Goal: Information Seeking & Learning: Learn about a topic

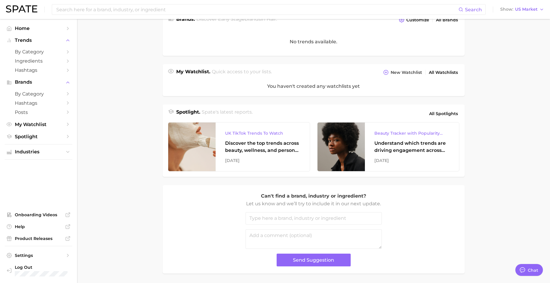
scroll to position [176, 0]
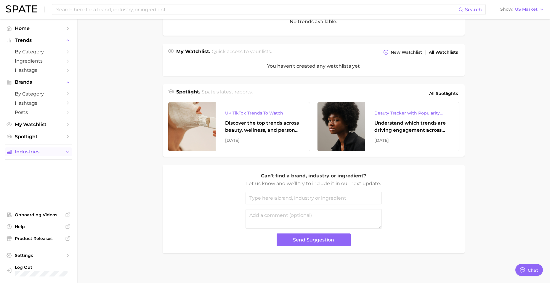
click at [65, 154] on button "Industries" at bounding box center [39, 151] width 68 height 9
click at [65, 160] on link "beauty" at bounding box center [39, 163] width 68 height 9
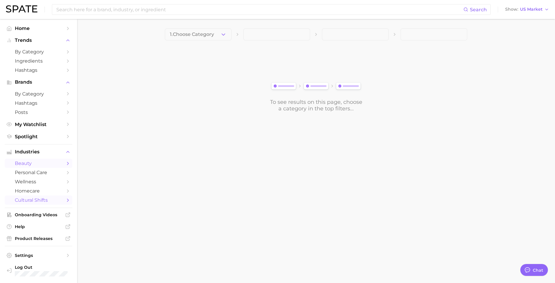
click at [55, 196] on link "cultural shifts" at bounding box center [39, 199] width 68 height 9
click at [218, 38] on button "1. Choose Category" at bounding box center [198, 34] width 67 height 12
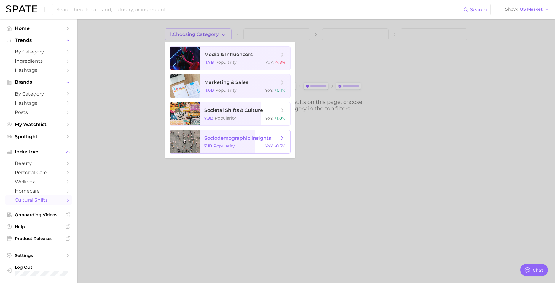
click at [247, 141] on span "sociodemographic insights 7.1b Popularity YoY : -0.5%" at bounding box center [244, 141] width 91 height 23
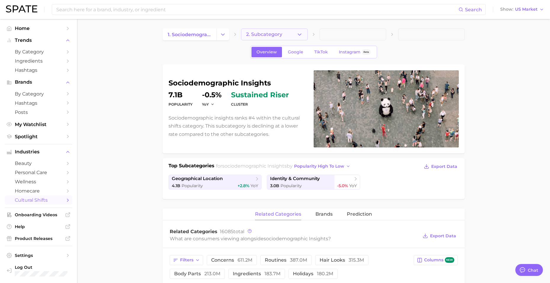
click at [260, 32] on span "2. Subcategory" at bounding box center [264, 34] width 36 height 5
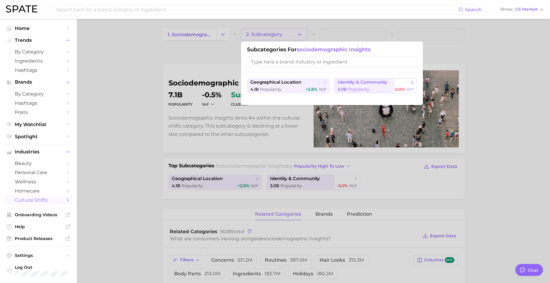
click at [361, 90] on span "Popularity" at bounding box center [358, 89] width 21 height 5
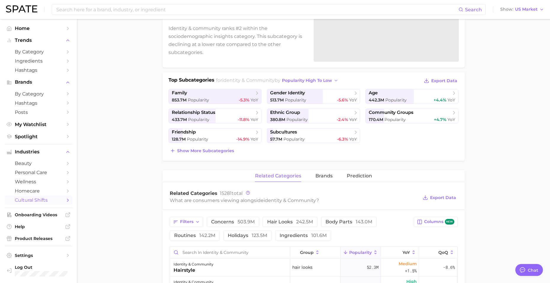
scroll to position [89, 0]
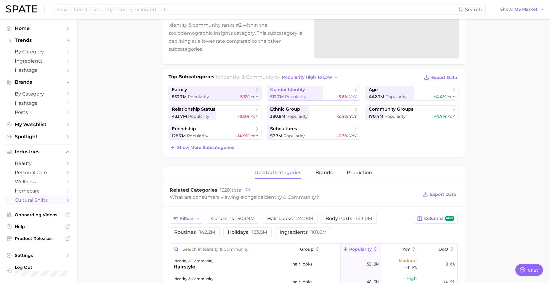
click at [329, 93] on link "gender identity 513.7m Popularity -5.6% YoY" at bounding box center [313, 93] width 93 height 15
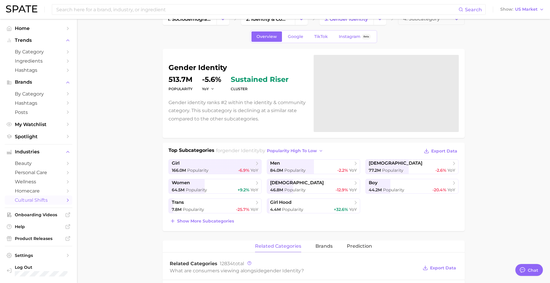
scroll to position [30, 0]
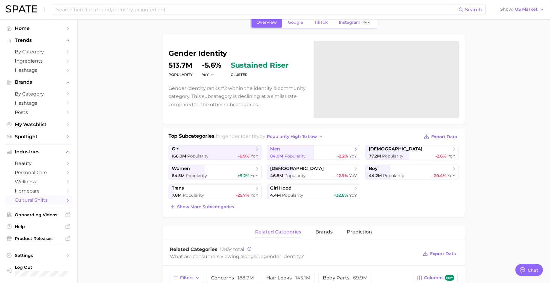
click at [322, 148] on span "men" at bounding box center [311, 149] width 82 height 6
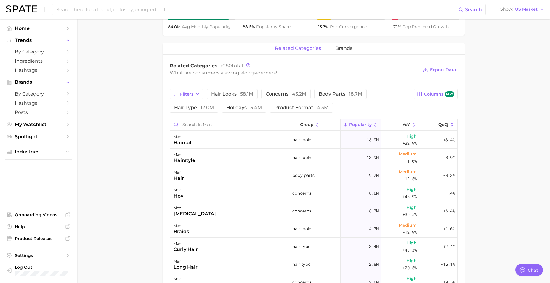
scroll to position [229, 0]
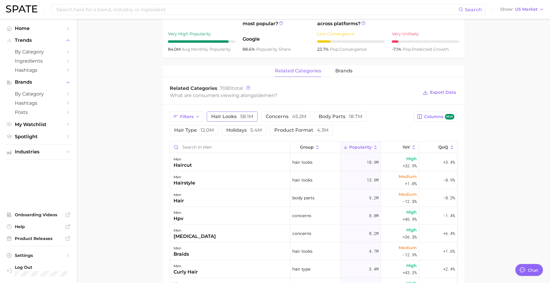
click at [220, 120] on button "hair looks 58.1m" at bounding box center [232, 116] width 51 height 10
click at [280, 117] on span "concerns 45.2m" at bounding box center [294, 116] width 41 height 5
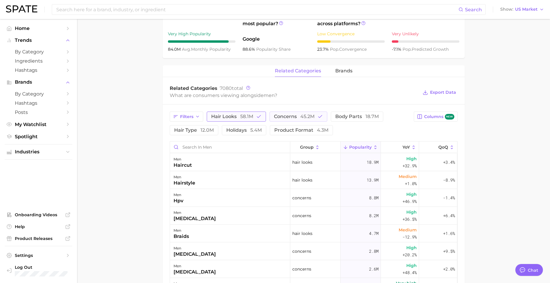
click at [245, 117] on span "58.1m" at bounding box center [246, 117] width 13 height 6
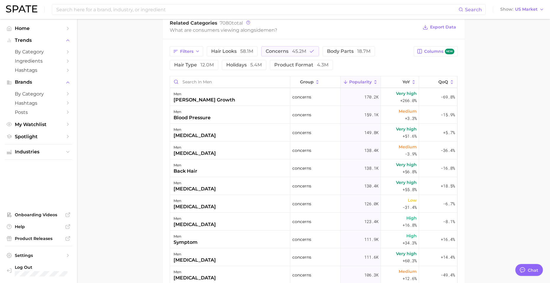
scroll to position [199, 0]
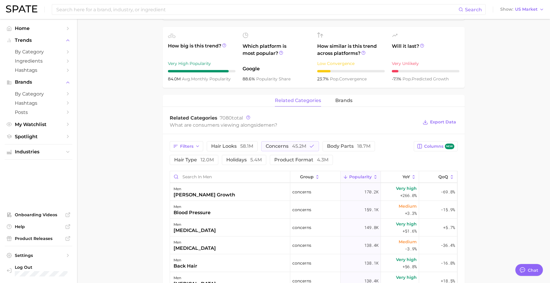
type textarea "x"
